Goal: Information Seeking & Learning: Learn about a topic

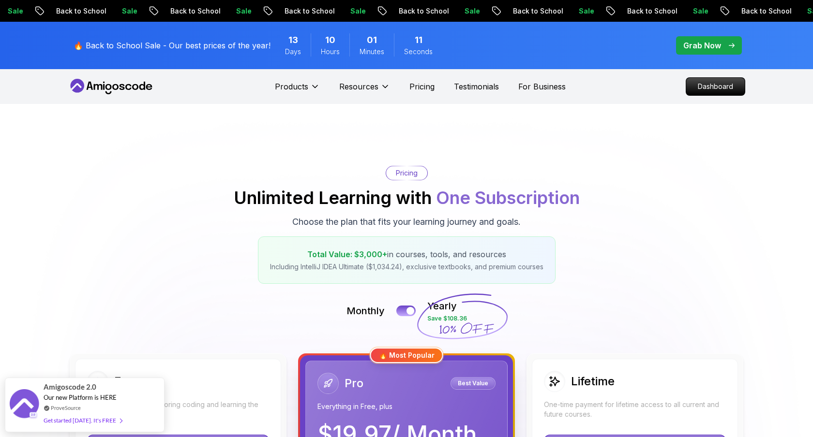
click at [121, 82] on icon at bounding box center [111, 86] width 87 height 15
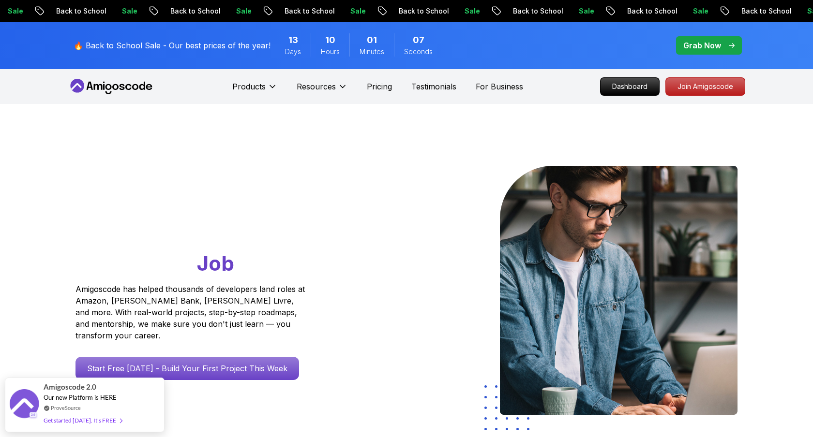
click at [128, 87] on icon at bounding box center [111, 86] width 87 height 15
click at [131, 91] on icon at bounding box center [111, 86] width 87 height 15
click at [121, 89] on icon at bounding box center [122, 87] width 5 height 6
click at [623, 81] on p "Dashboard" at bounding box center [630, 86] width 56 height 16
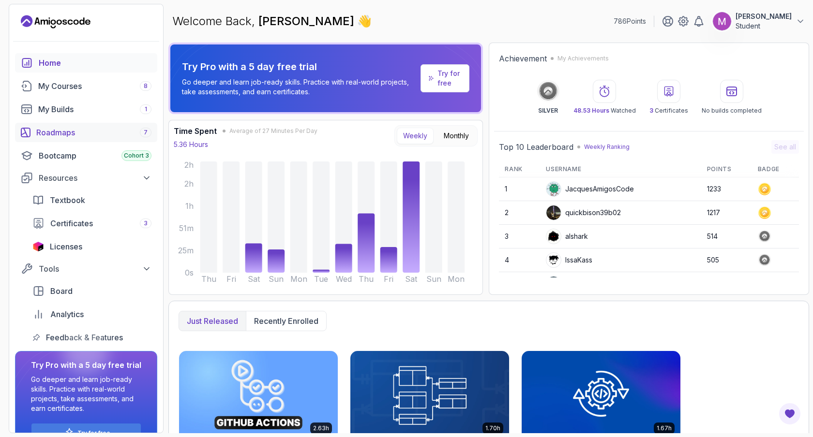
click at [104, 132] on div "Roadmaps 7" at bounding box center [93, 133] width 115 height 12
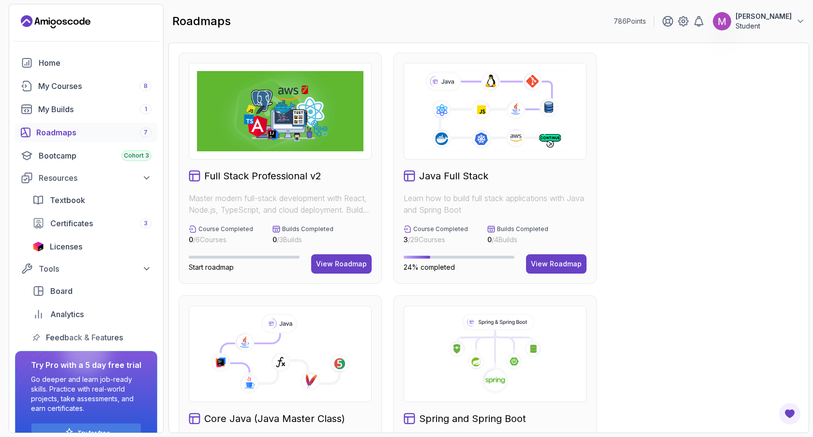
scroll to position [478, 0]
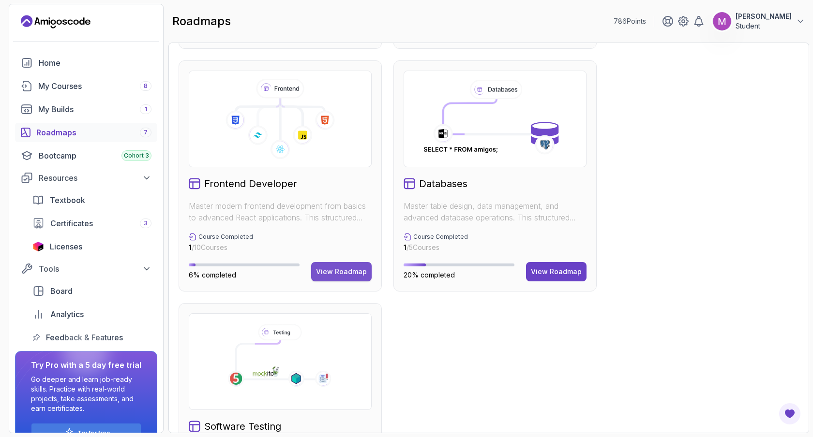
click at [346, 273] on div "View Roadmap" at bounding box center [341, 272] width 51 height 10
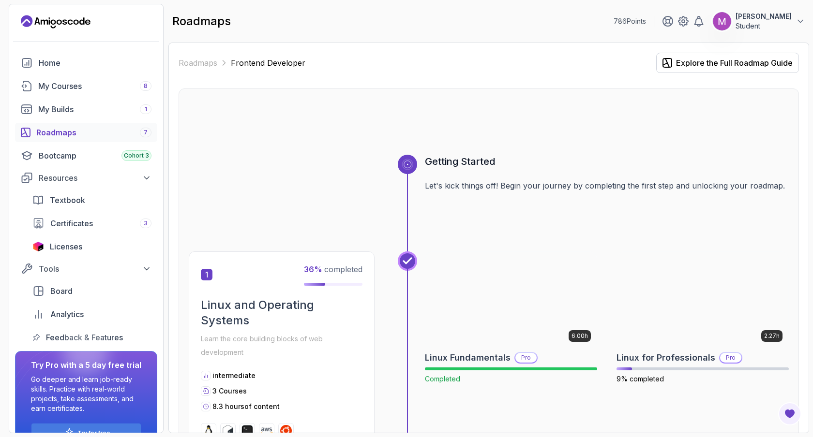
scroll to position [0, 0]
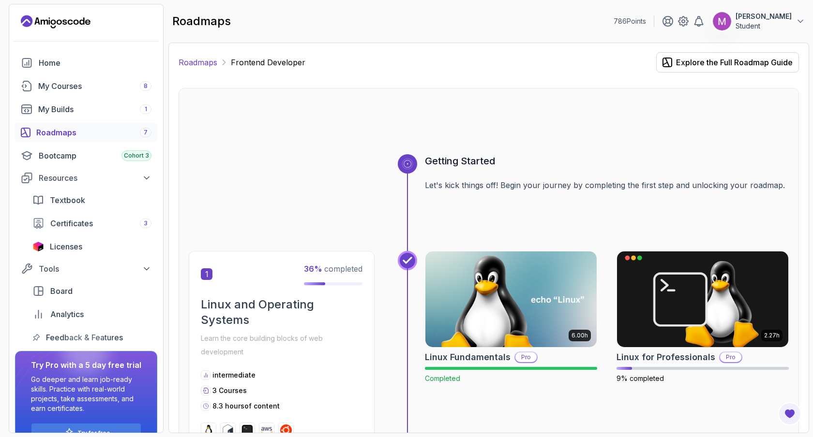
click at [214, 65] on link "Roadmaps" at bounding box center [198, 63] width 39 height 12
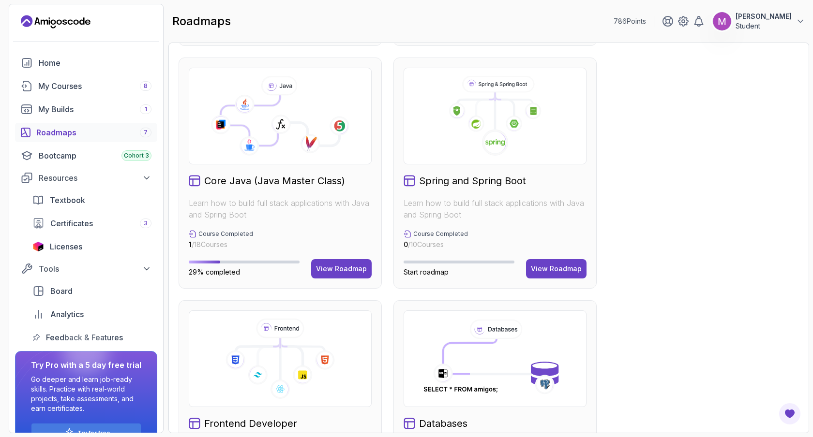
scroll to position [286, 0]
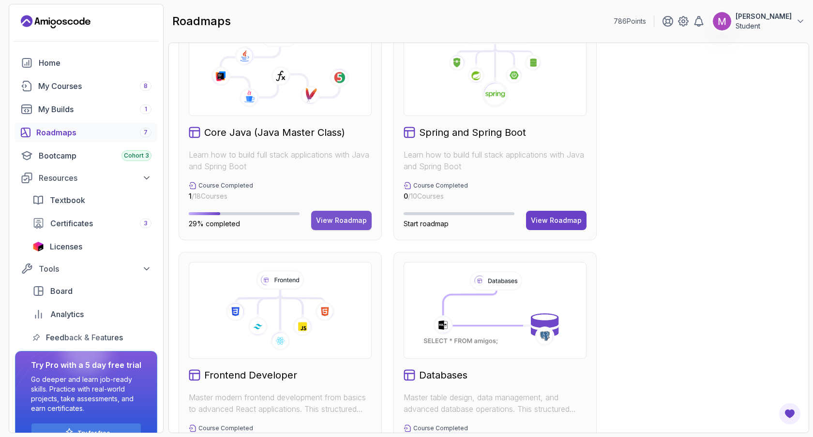
click at [339, 214] on button "View Roadmap" at bounding box center [341, 220] width 60 height 19
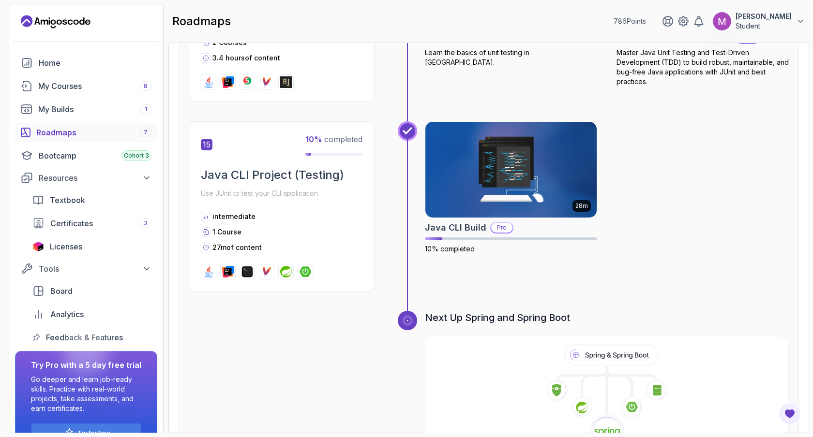
scroll to position [3068, 0]
